Goal: Complete application form

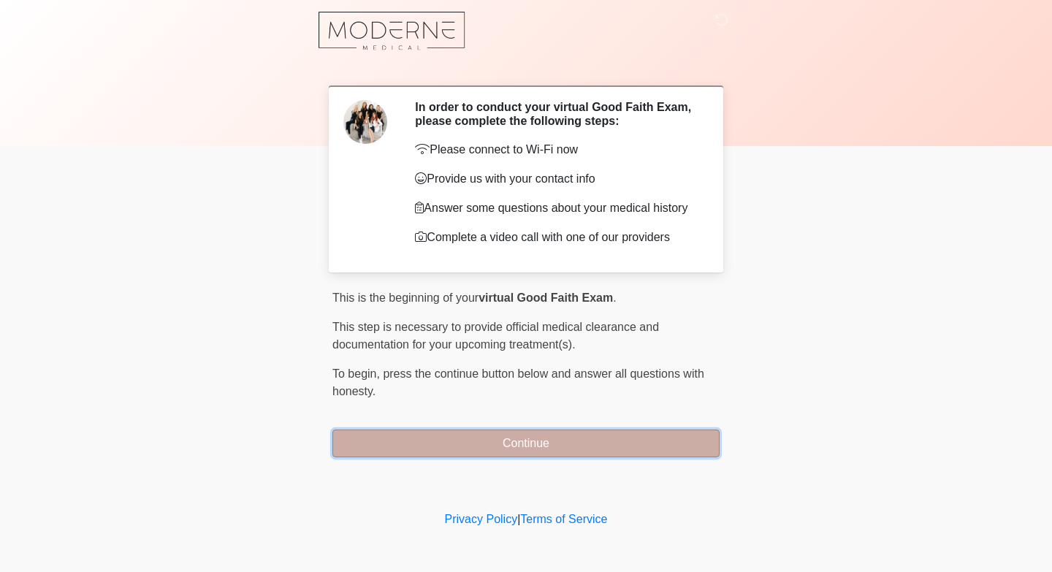
click at [541, 451] on button "Continue" at bounding box center [525, 444] width 387 height 28
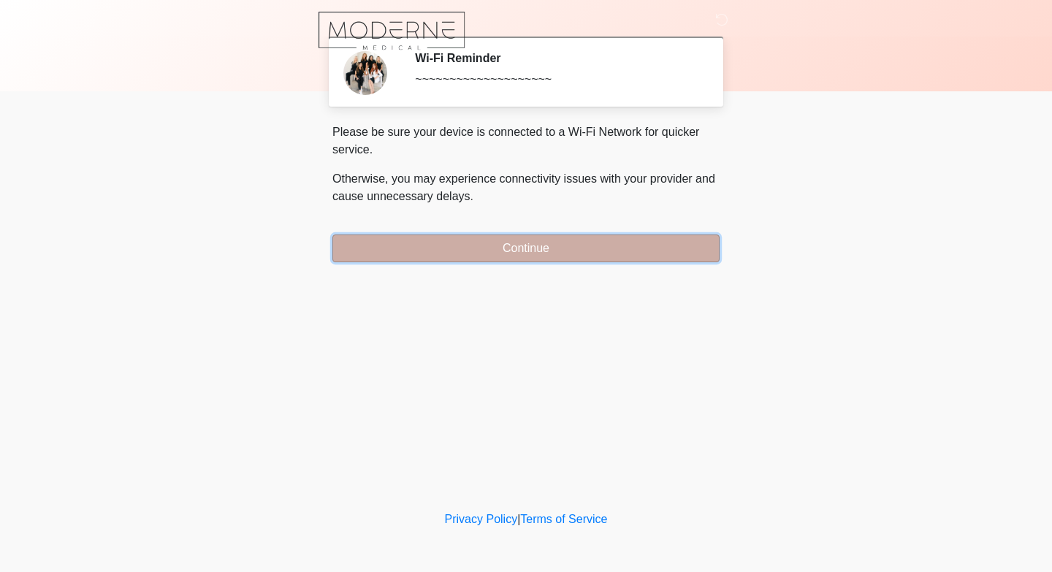
click at [536, 251] on button "Continue" at bounding box center [525, 249] width 387 height 28
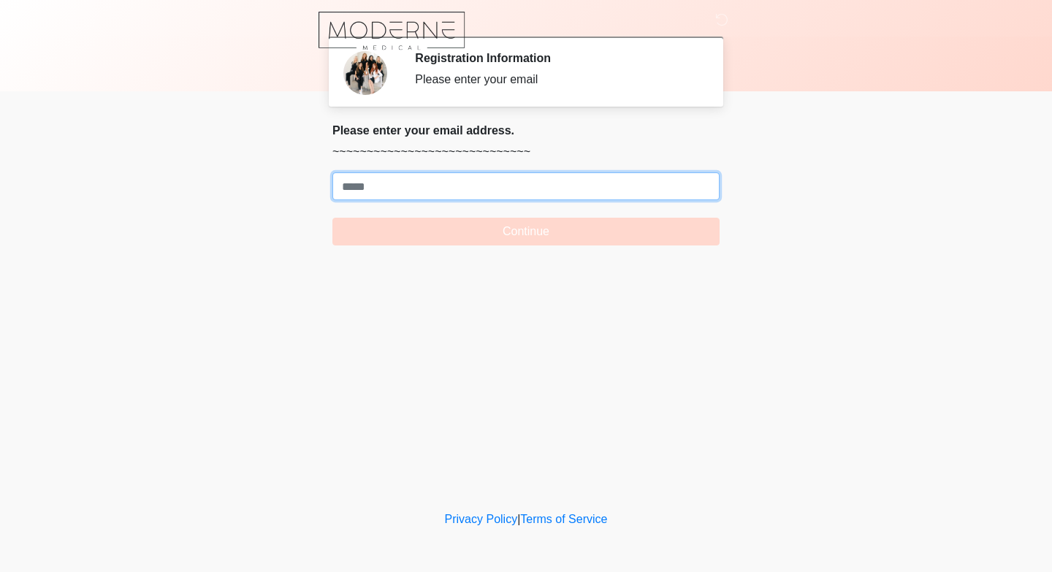
click at [509, 192] on input "Where should we email your treatment plan?" at bounding box center [525, 186] width 387 height 28
type input "**********"
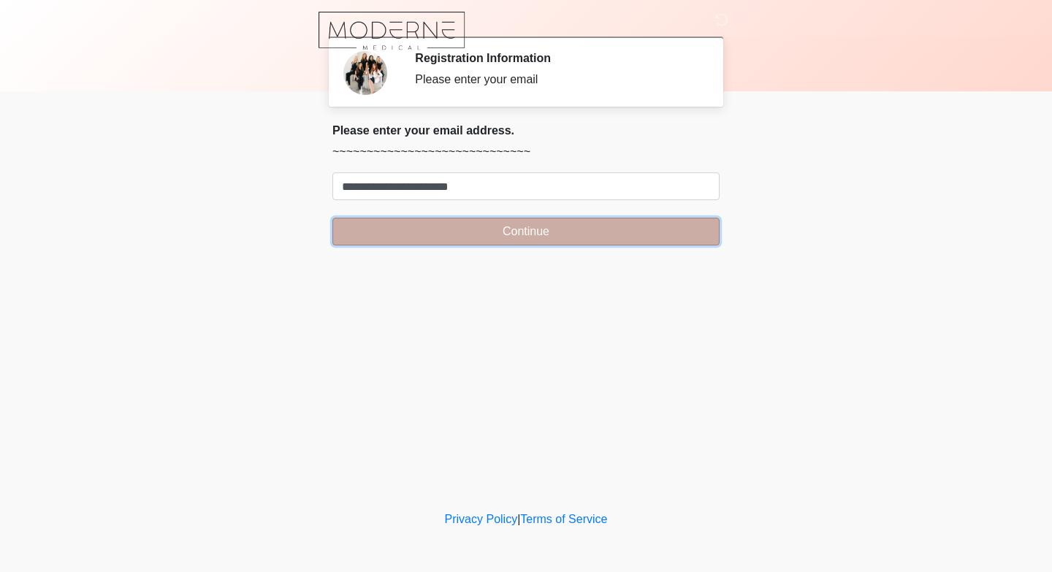
click at [506, 231] on button "Continue" at bounding box center [525, 232] width 387 height 28
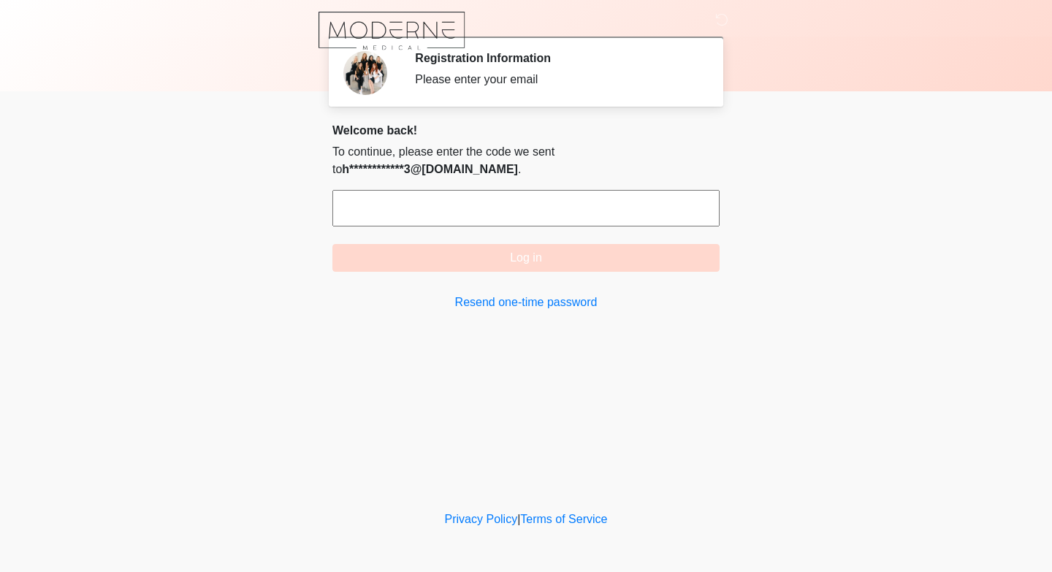
click at [548, 212] on input "text" at bounding box center [525, 208] width 387 height 37
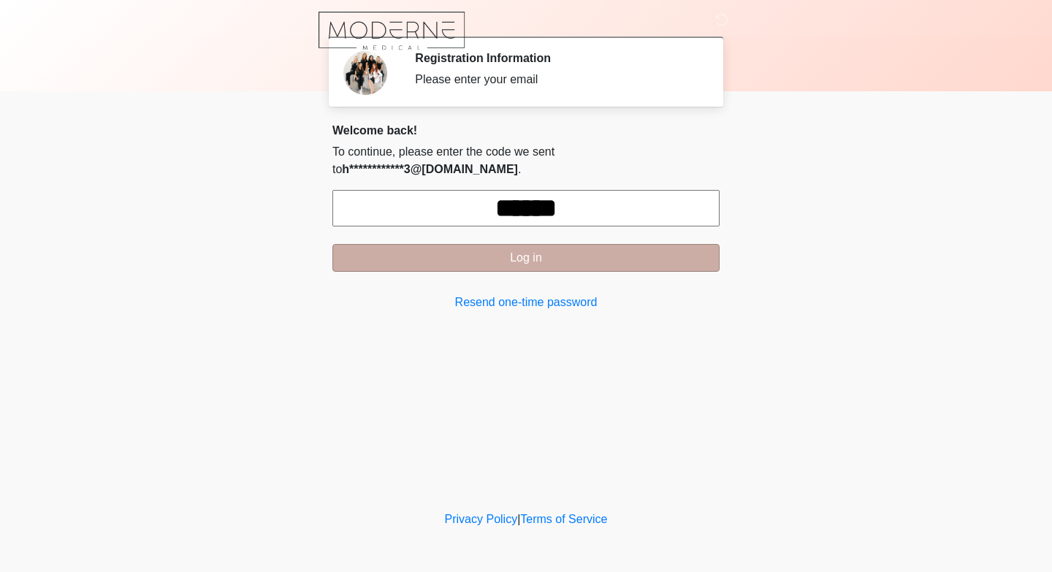
type input "******"
click at [549, 258] on button "Log in" at bounding box center [525, 258] width 387 height 28
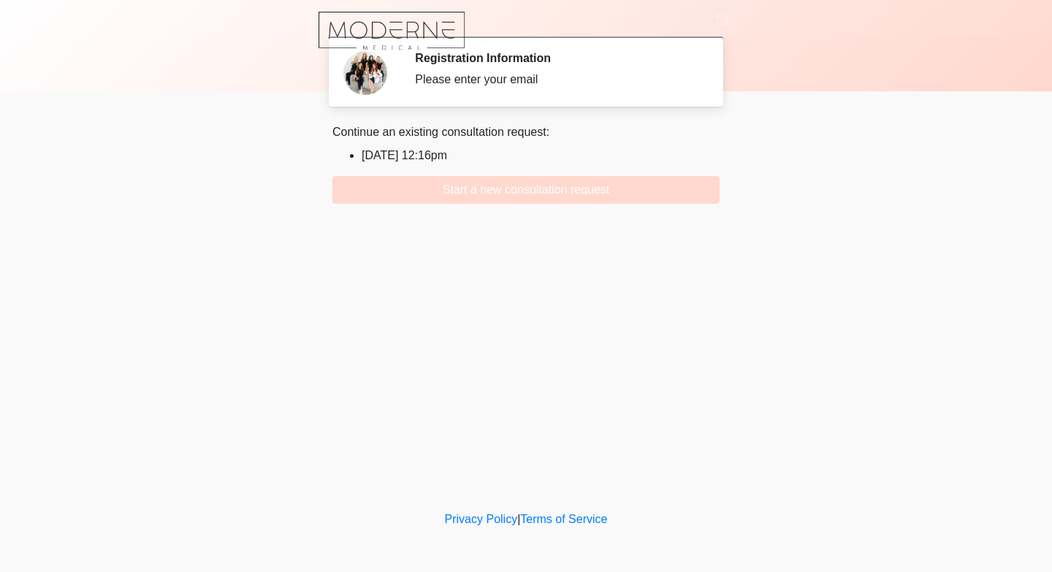
click at [451, 153] on li "2025/09/11 12:16pm" at bounding box center [541, 156] width 358 height 18
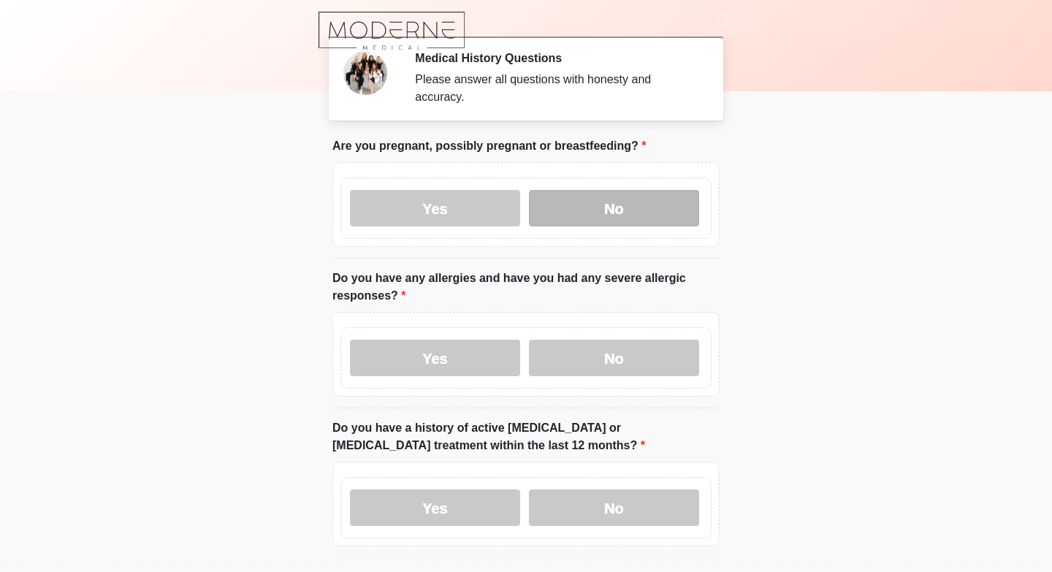
click at [587, 218] on label "No" at bounding box center [614, 208] width 170 height 37
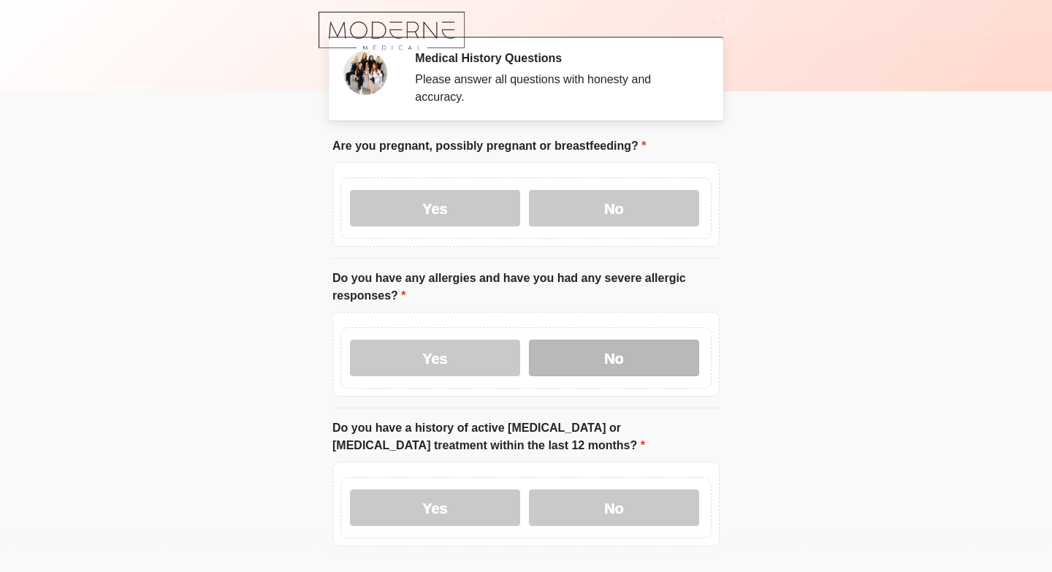
click at [605, 359] on label "No" at bounding box center [614, 358] width 170 height 37
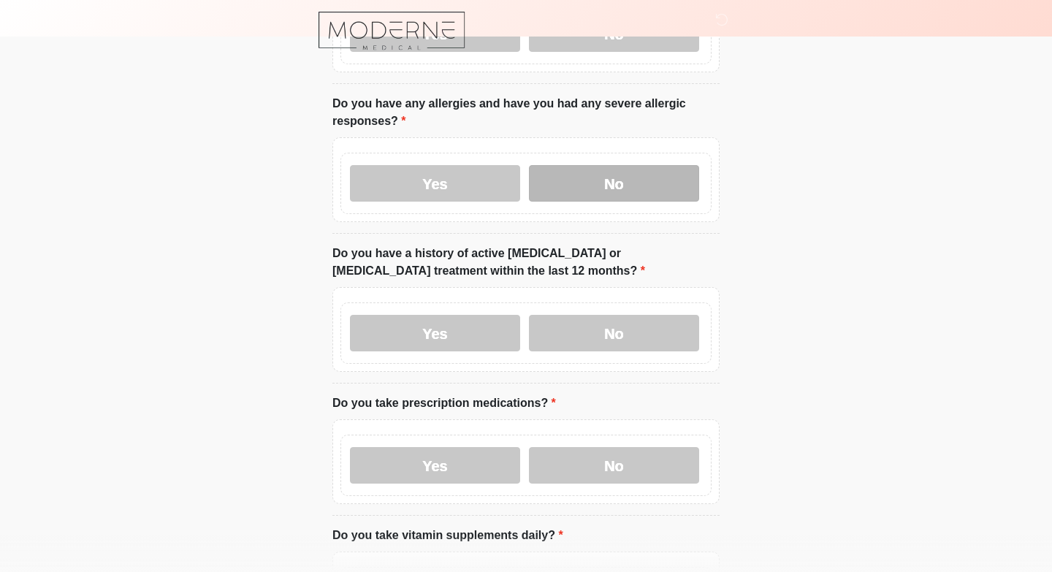
scroll to position [180, 0]
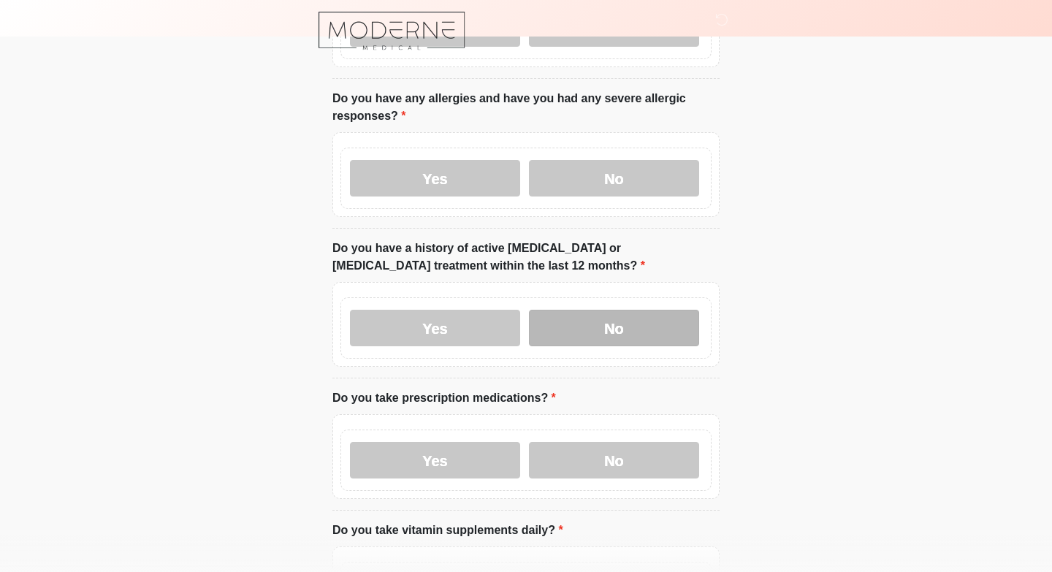
click at [604, 340] on label "No" at bounding box center [614, 328] width 170 height 37
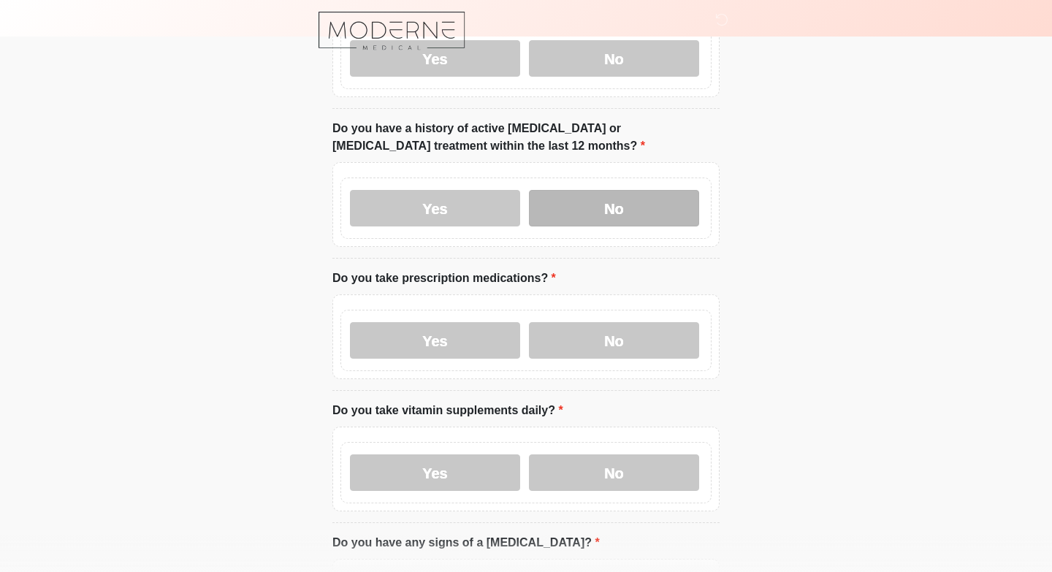
scroll to position [320, 0]
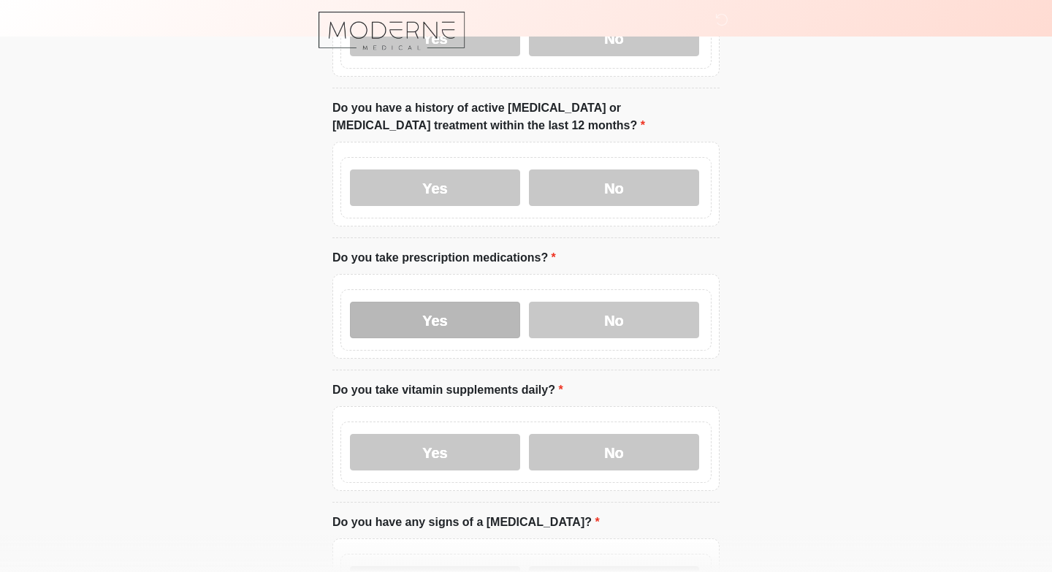
click at [461, 321] on label "Yes" at bounding box center [435, 320] width 170 height 37
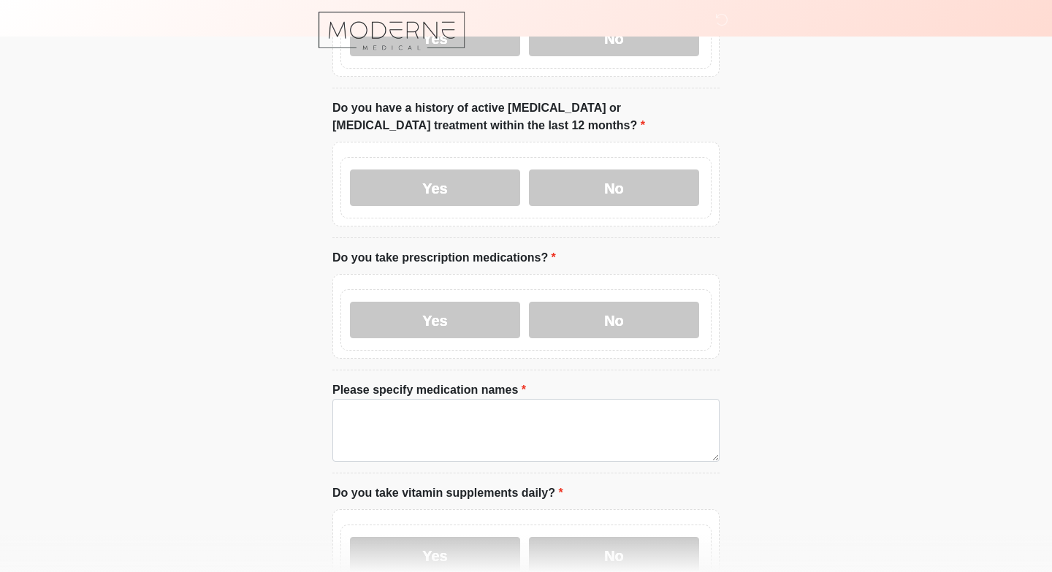
click at [445, 394] on label "Please specify medication names" at bounding box center [429, 390] width 194 height 18
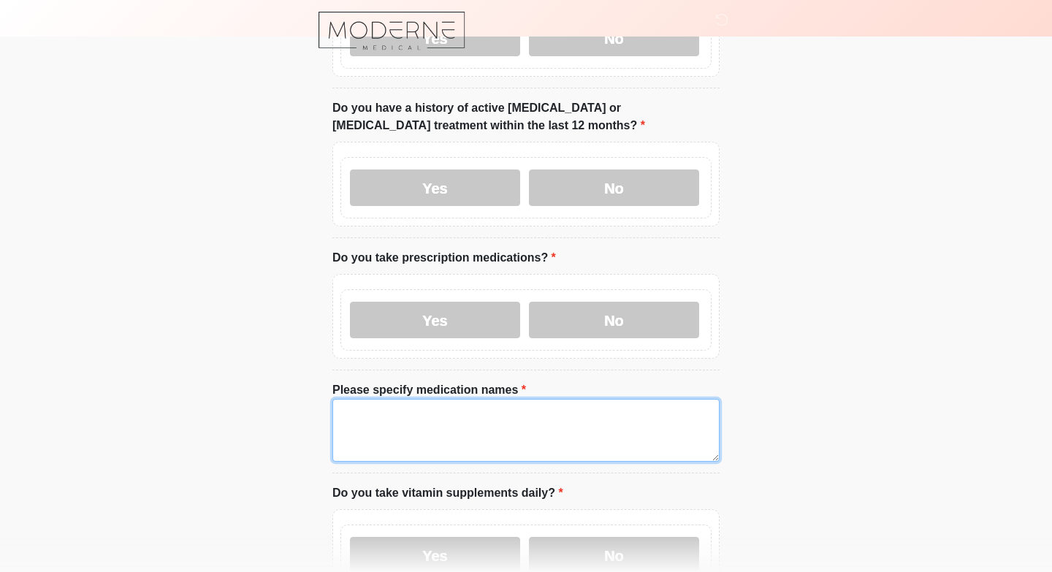
click at [445, 399] on textarea "Please specify medication names" at bounding box center [525, 430] width 387 height 63
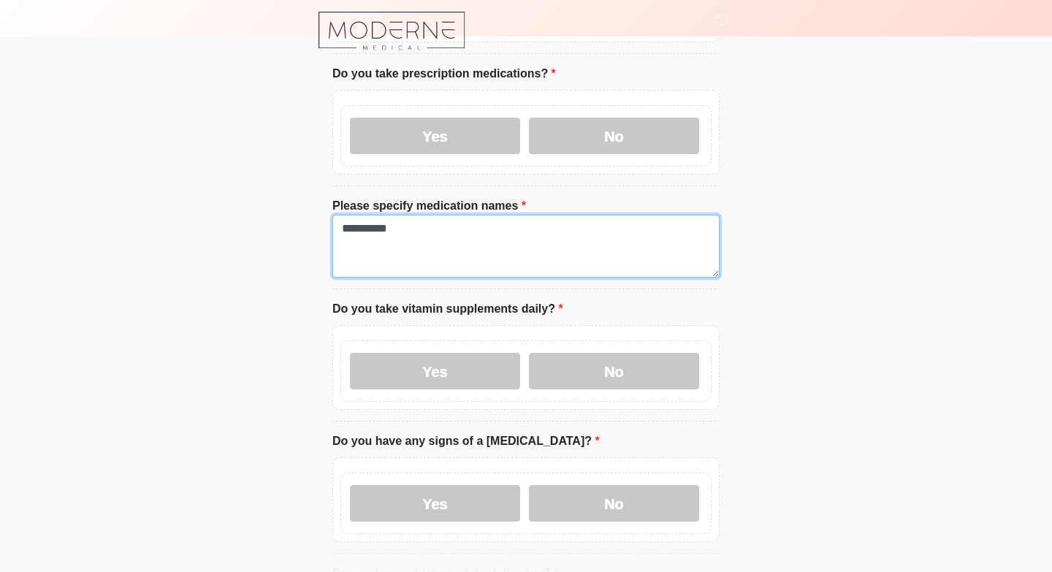
scroll to position [528, 0]
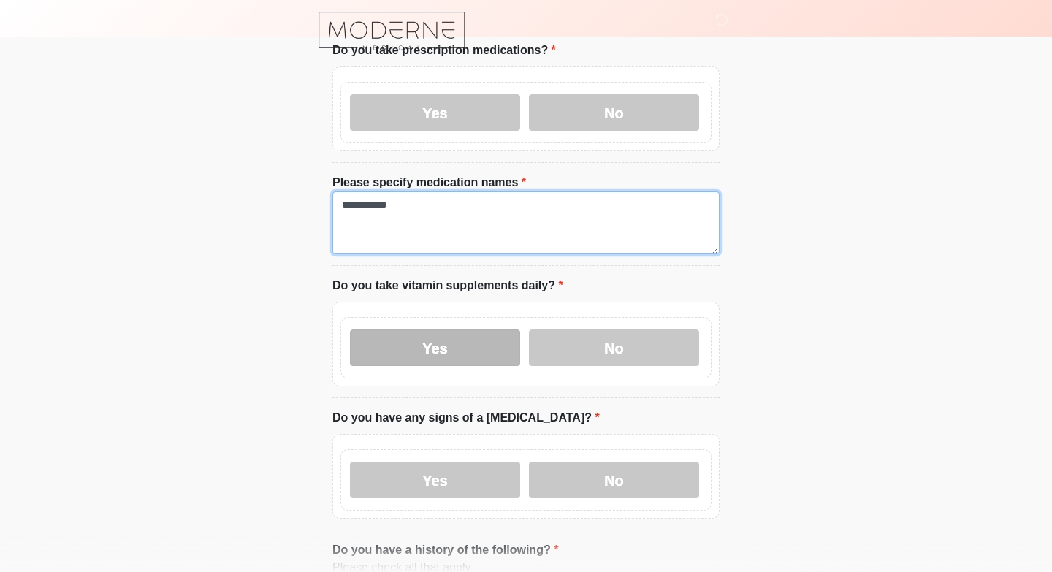
type textarea "**********"
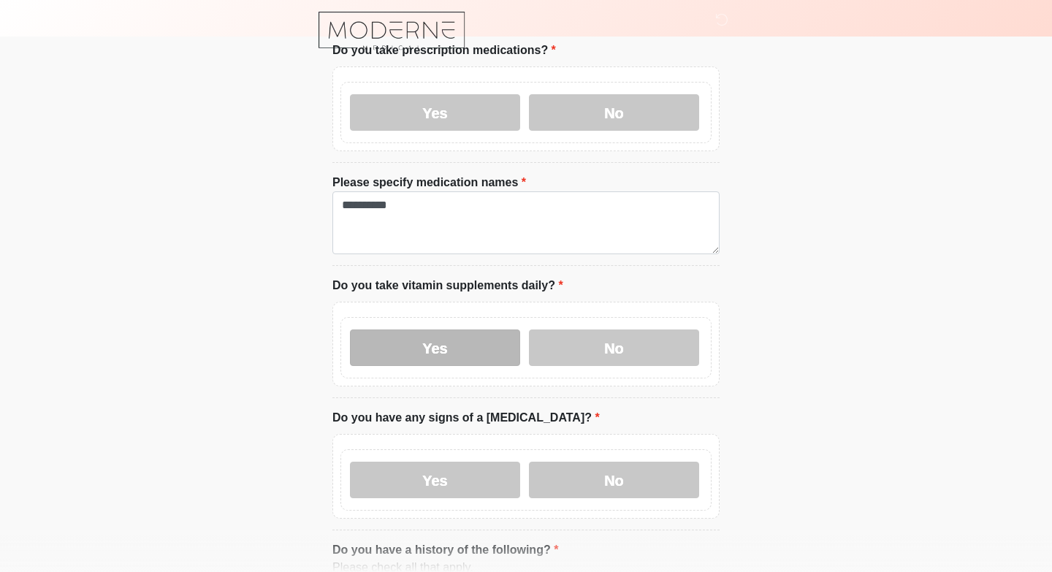
click at [415, 357] on label "Yes" at bounding box center [435, 348] width 170 height 37
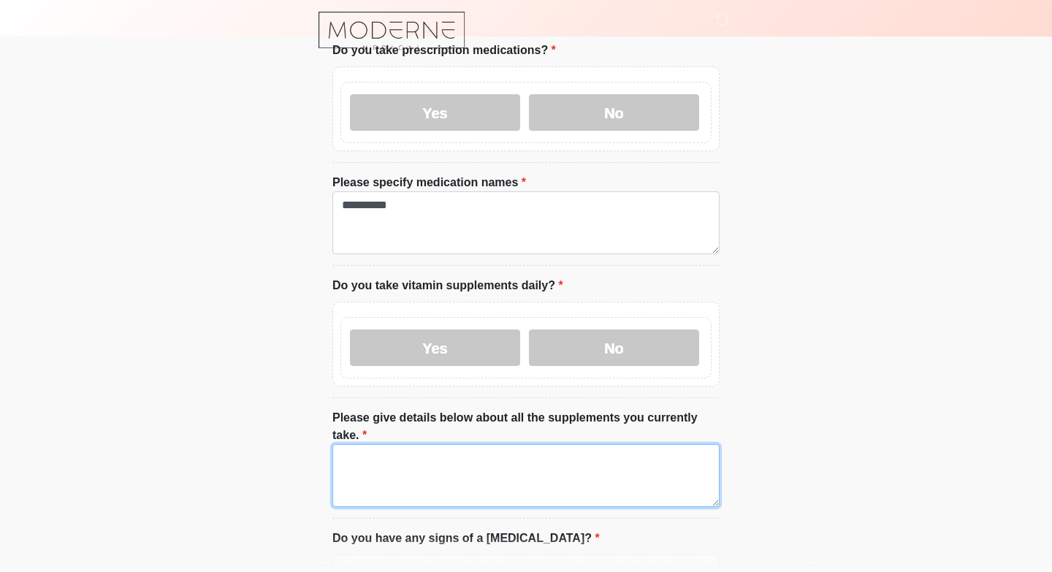
click at [400, 471] on textarea "Please give details below about all the supplements you currently take." at bounding box center [525, 475] width 387 height 63
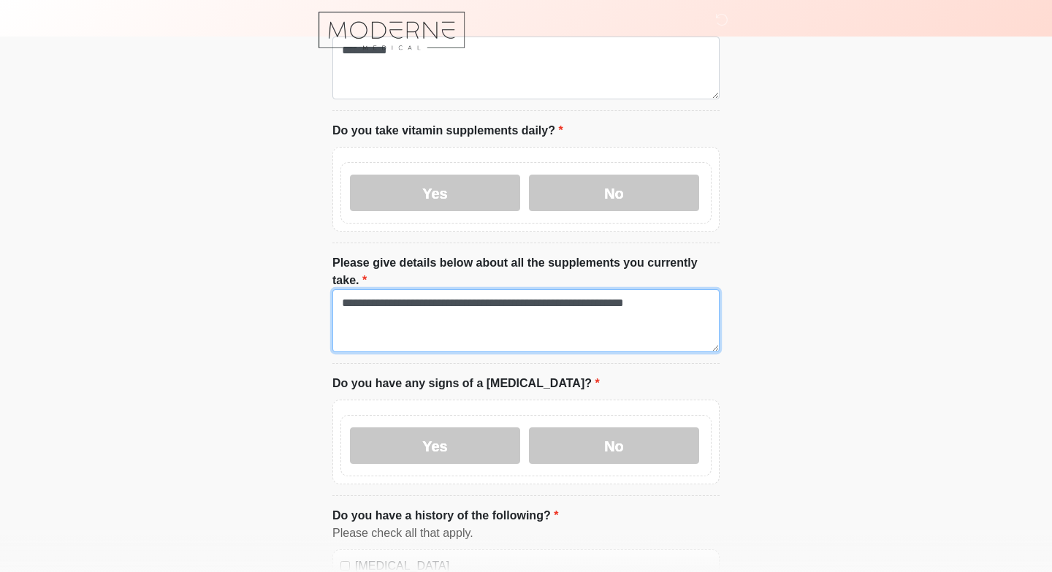
scroll to position [733, 0]
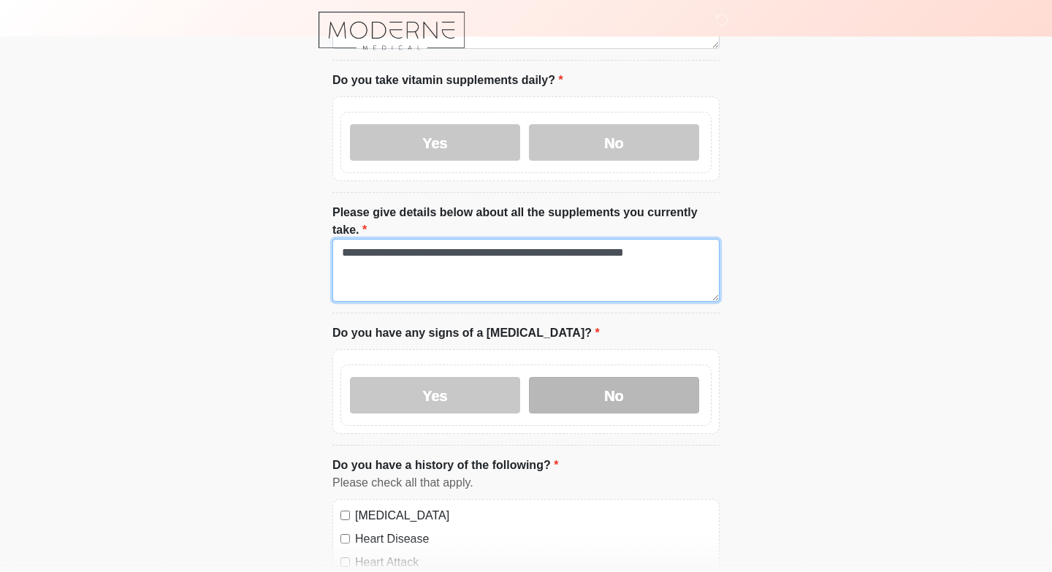
type textarea "**********"
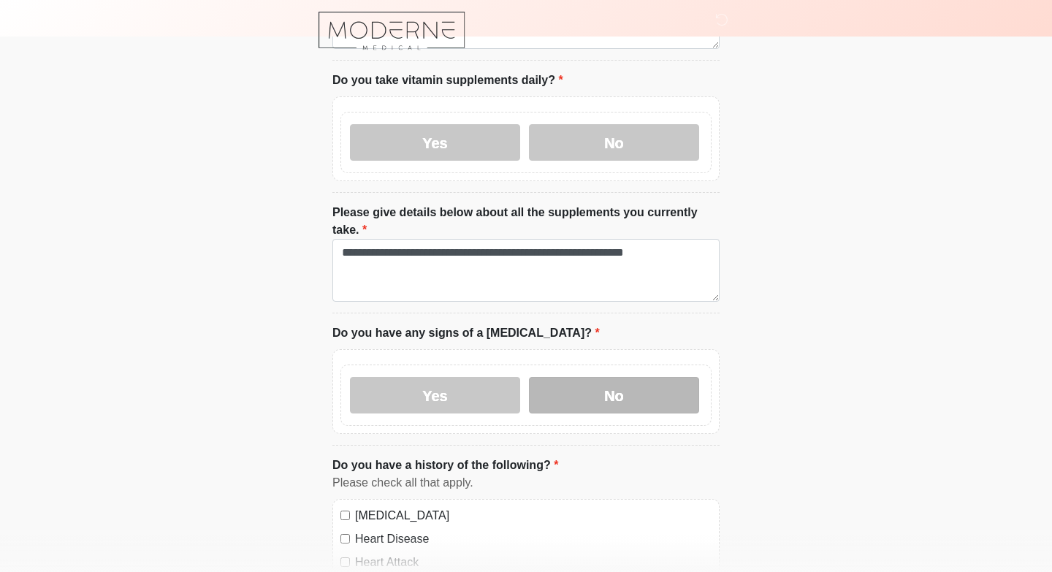
click at [593, 403] on label "No" at bounding box center [614, 395] width 170 height 37
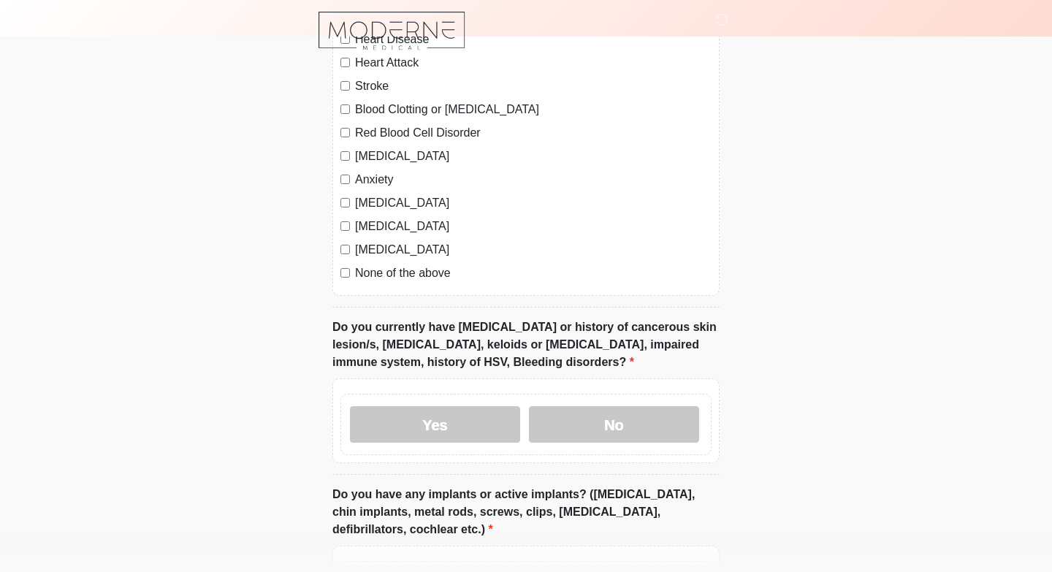
scroll to position [1260, 0]
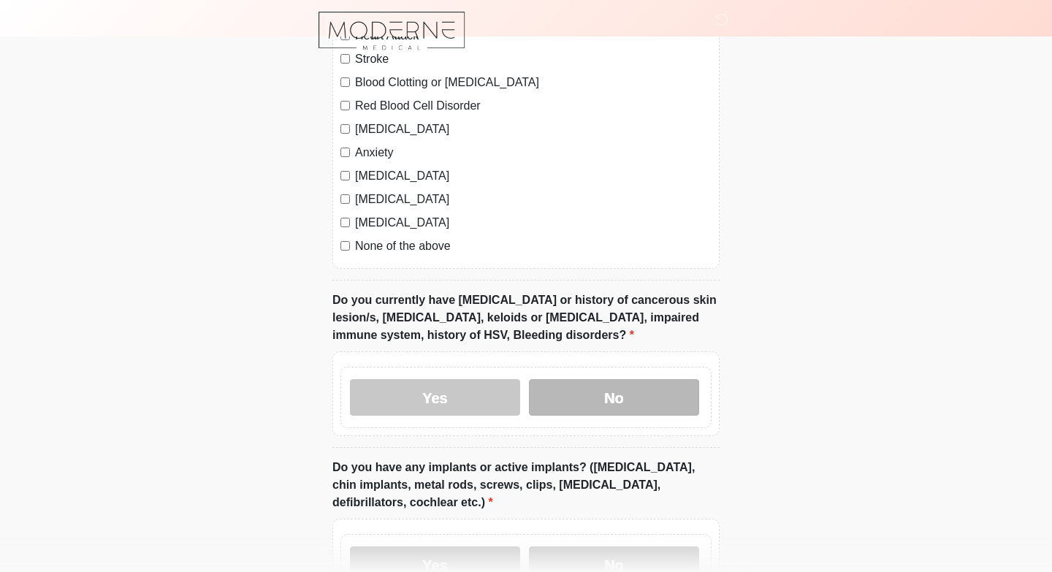
click at [561, 399] on label "No" at bounding box center [614, 397] width 170 height 37
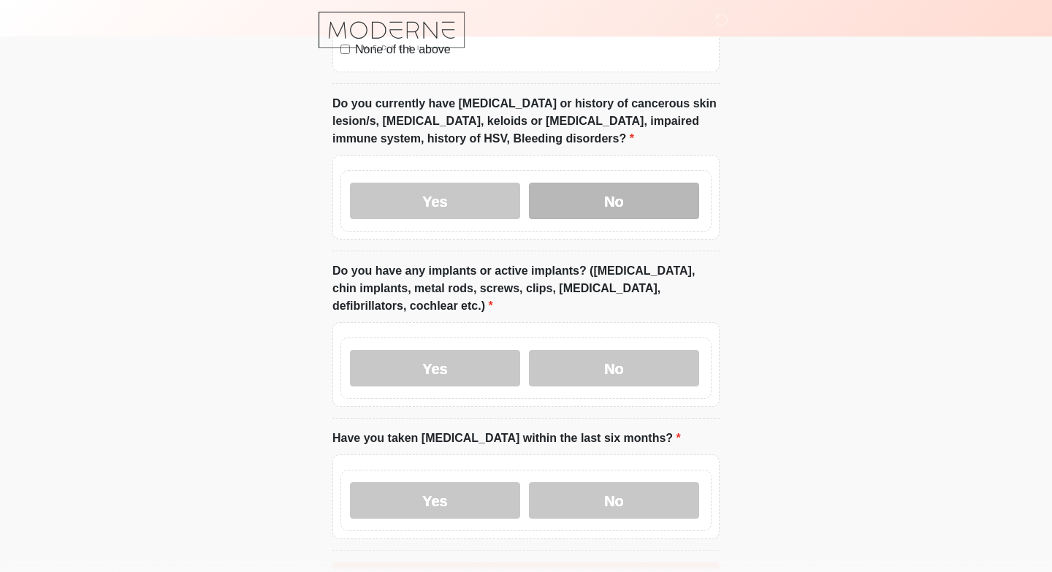
scroll to position [1463, 0]
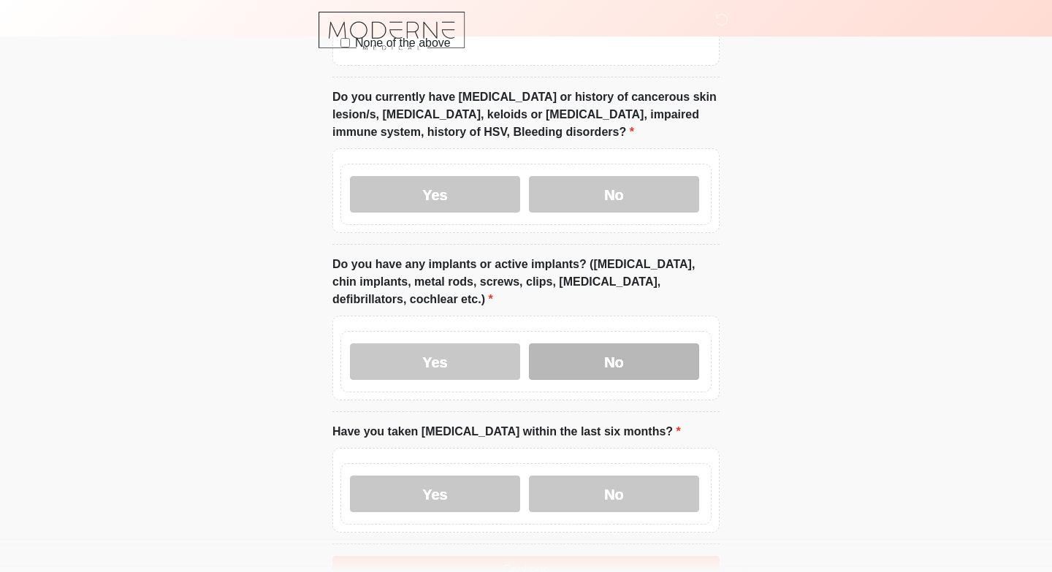
click at [577, 359] on label "No" at bounding box center [614, 361] width 170 height 37
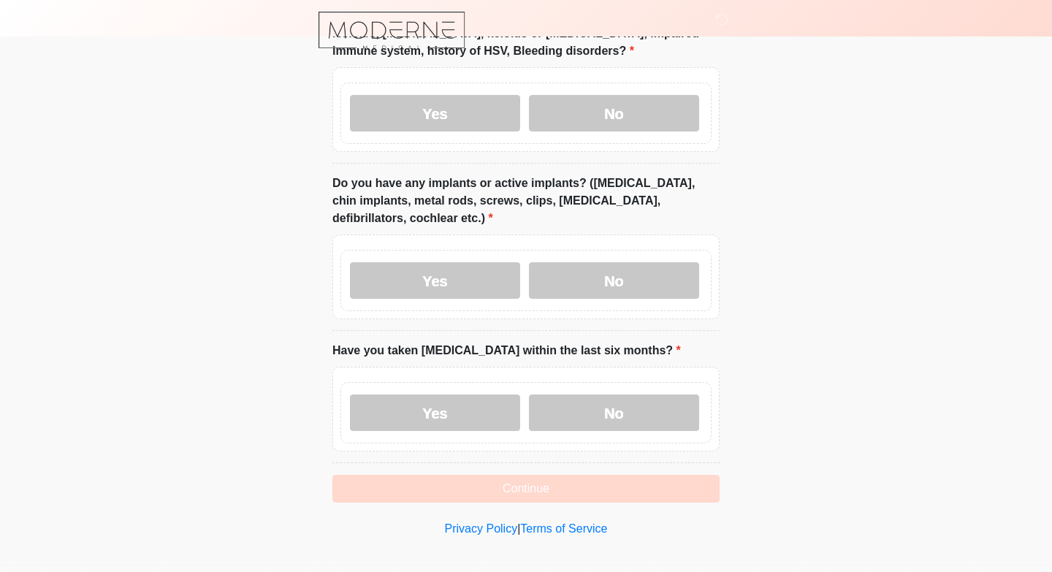
scroll to position [1553, 0]
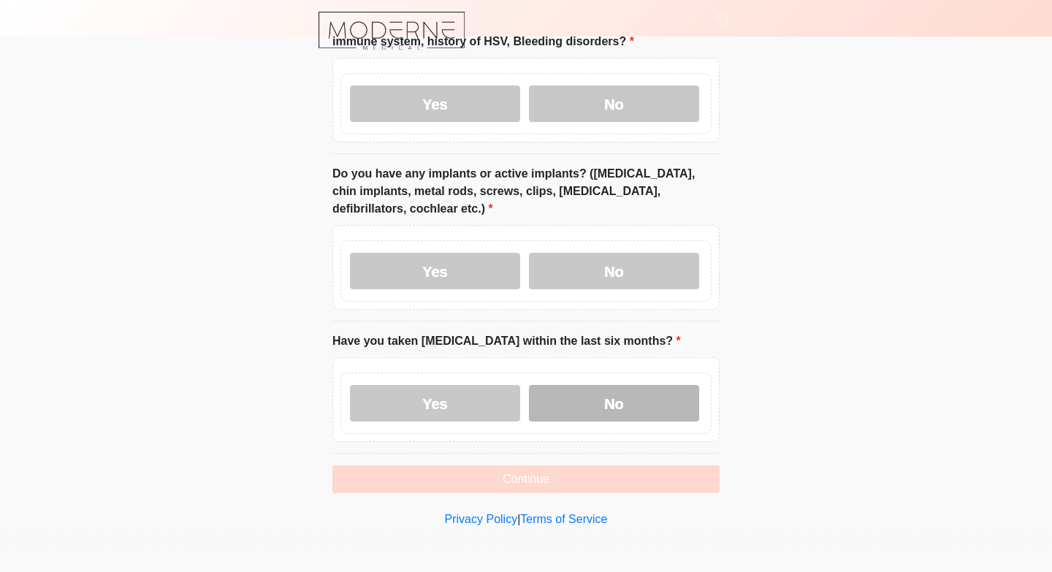
click at [582, 410] on label "No" at bounding box center [614, 403] width 170 height 37
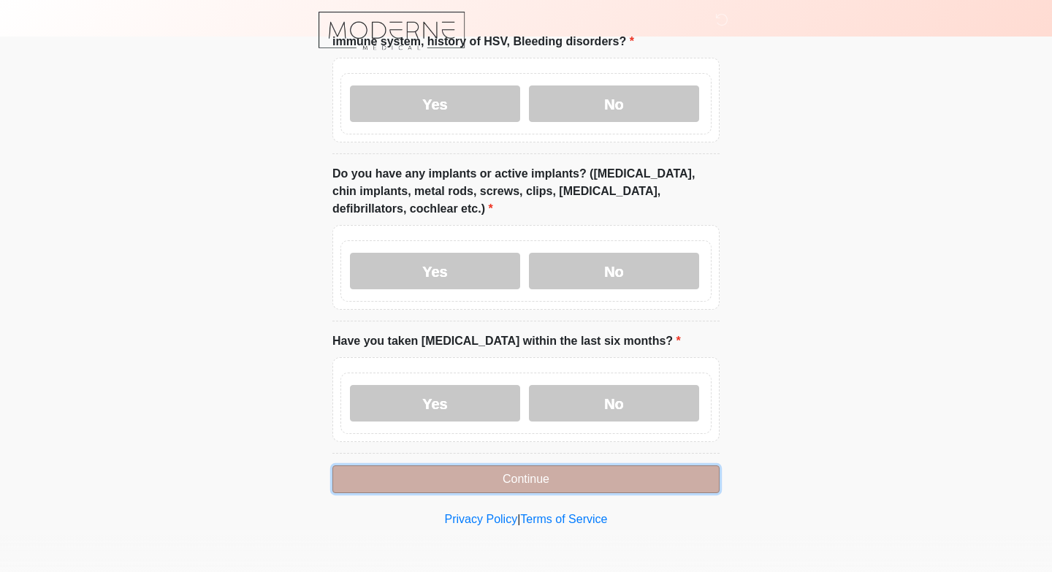
click at [551, 479] on button "Continue" at bounding box center [525, 479] width 387 height 28
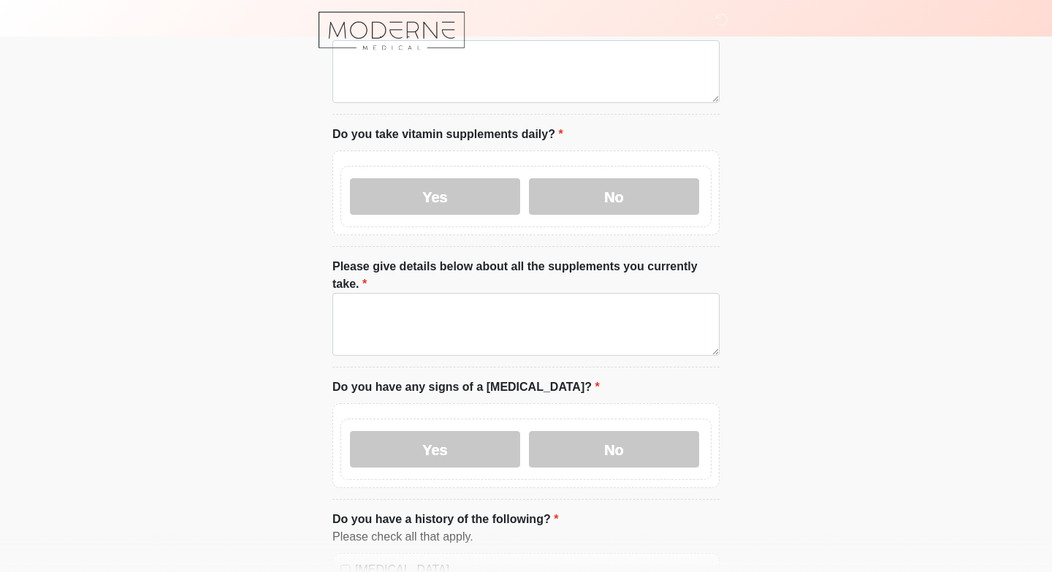
scroll to position [0, 0]
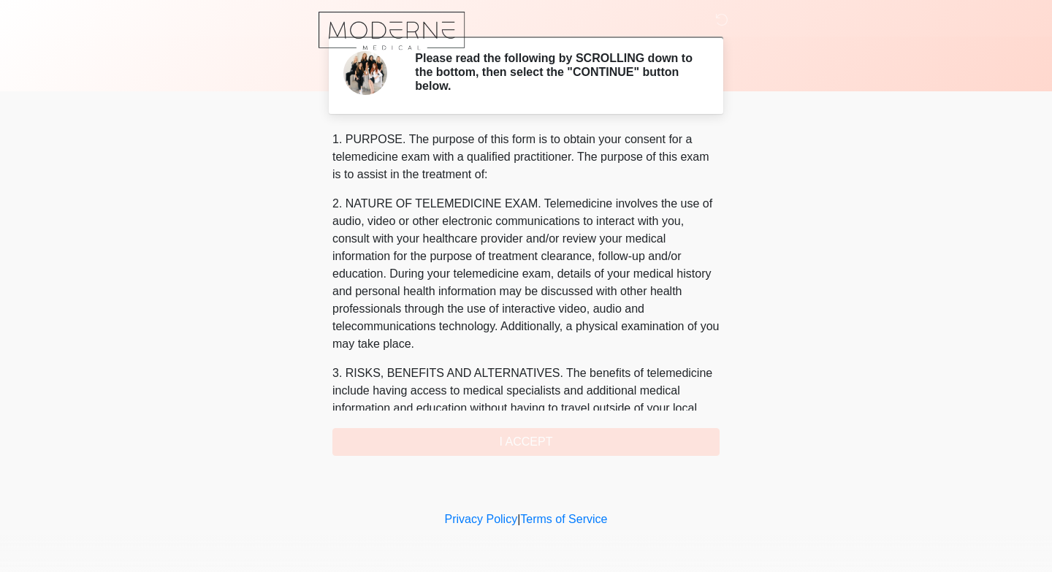
click at [430, 441] on div "1. PURPOSE. The purpose of this form is to obtain your consent for a telemedici…" at bounding box center [525, 293] width 387 height 325
click at [514, 438] on div "1. PURPOSE. The purpose of this form is to obtain your consent for a telemedici…" at bounding box center [525, 293] width 387 height 325
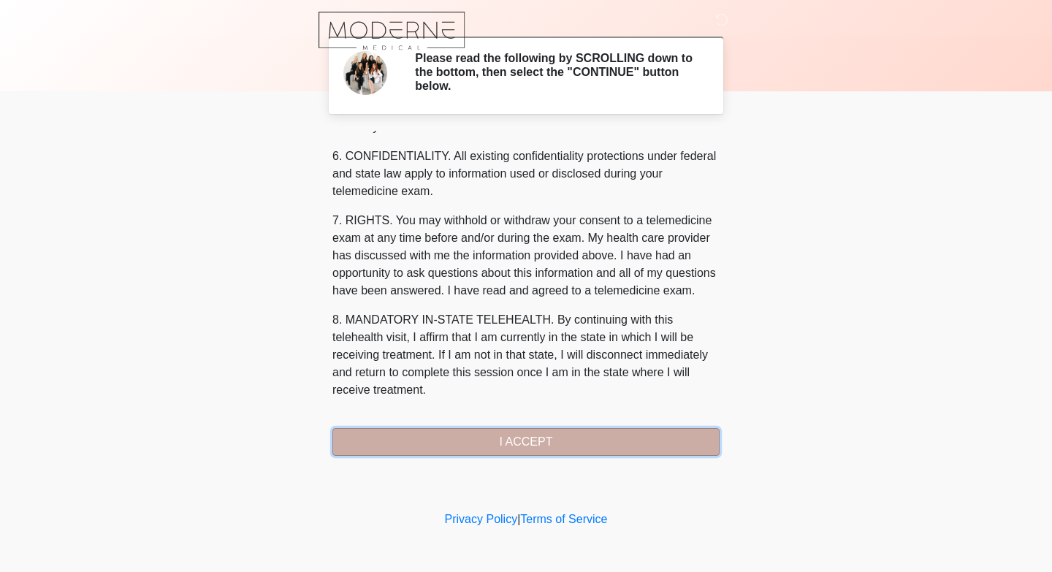
click at [482, 449] on button "I ACCEPT" at bounding box center [525, 442] width 387 height 28
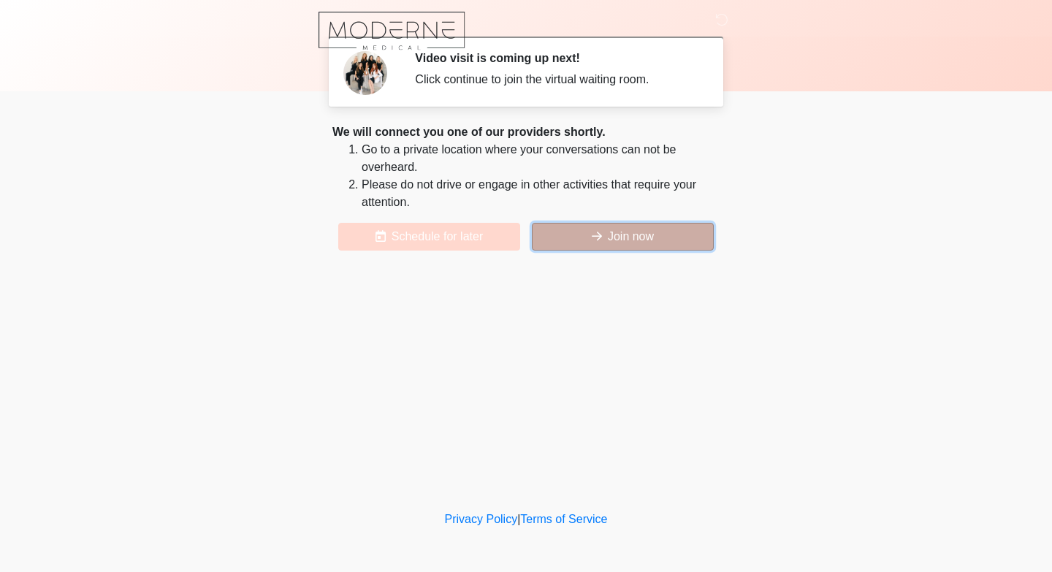
click at [630, 237] on button "Join now" at bounding box center [623, 237] width 182 height 28
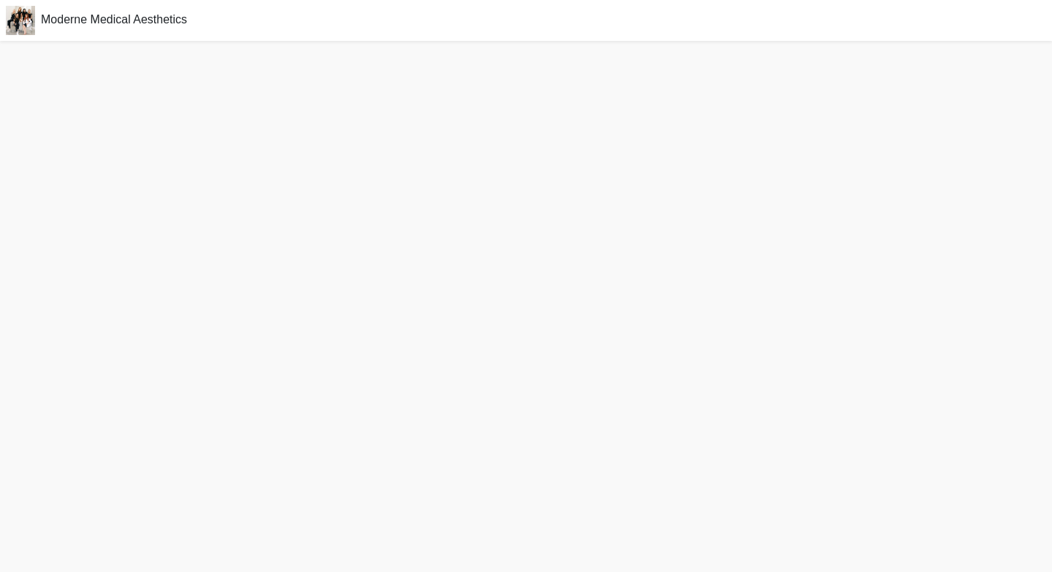
scroll to position [4, 0]
